Goal: Task Accomplishment & Management: Use online tool/utility

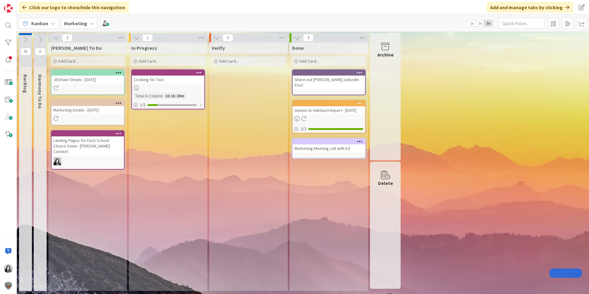
click at [157, 81] on div "Cooking for Two" at bounding box center [168, 80] width 72 height 8
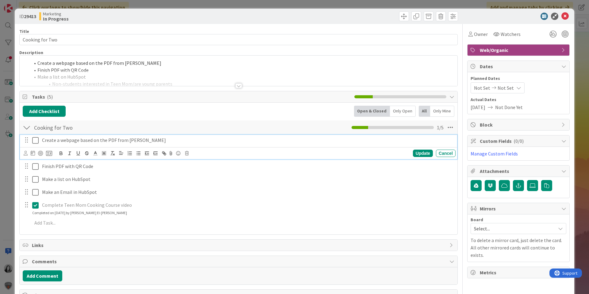
click at [56, 141] on p "Create a webpage based on the PDF from [PERSON_NAME]" at bounding box center [247, 140] width 411 height 7
click at [36, 140] on icon at bounding box center [35, 140] width 6 height 7
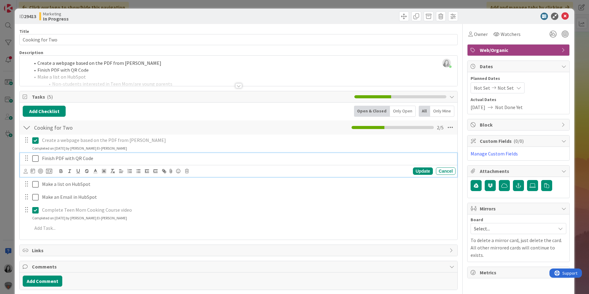
click at [37, 158] on icon at bounding box center [35, 158] width 6 height 7
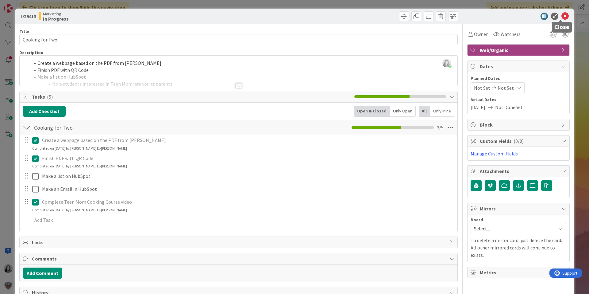
click at [563, 18] on icon at bounding box center [565, 16] width 7 height 7
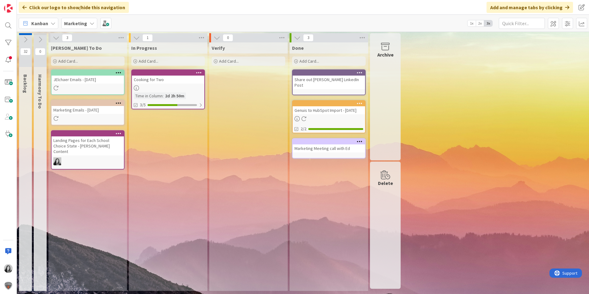
click at [161, 83] on div "Cooking for Two" at bounding box center [168, 80] width 72 height 8
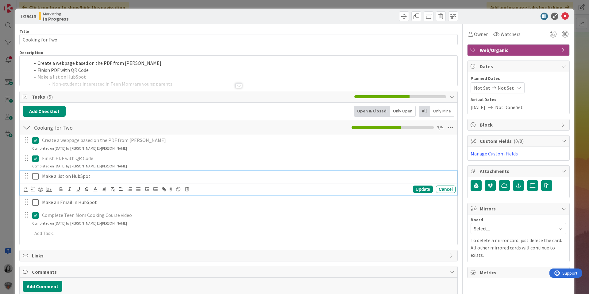
click at [36, 176] on icon at bounding box center [35, 175] width 6 height 7
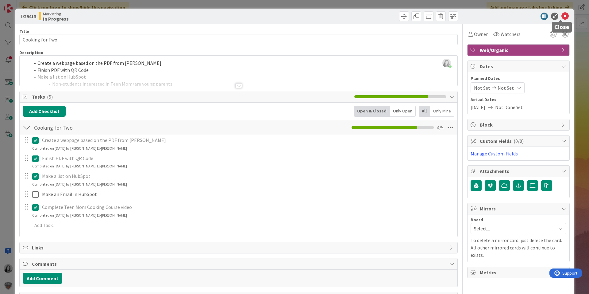
click at [562, 14] on icon at bounding box center [565, 16] width 7 height 7
